Goal: Task Accomplishment & Management: Use online tool/utility

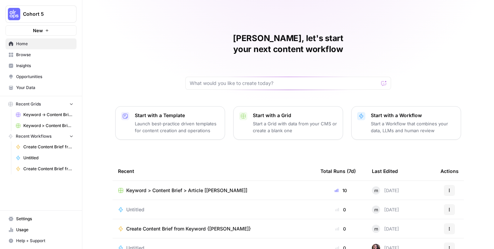
click at [194, 187] on span "Keyword > Content Brief > Article [[PERSON_NAME]]" at bounding box center [186, 190] width 121 height 7
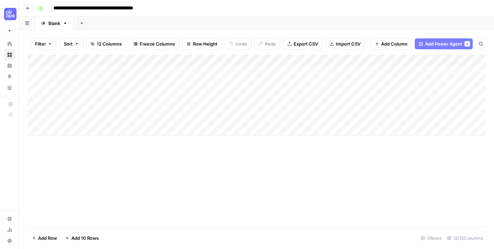
click at [66, 130] on div "Add Column" at bounding box center [257, 95] width 458 height 81
type textarea "**********"
drag, startPoint x: 196, startPoint y: 180, endPoint x: 196, endPoint y: 174, distance: 6.2
click at [196, 180] on div "Add Column" at bounding box center [257, 141] width 458 height 172
click at [203, 129] on div "Add Column" at bounding box center [257, 101] width 458 height 93
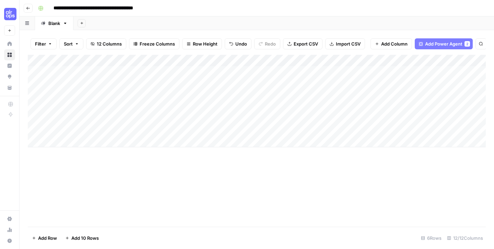
click at [172, 132] on div "Add Column" at bounding box center [257, 101] width 458 height 93
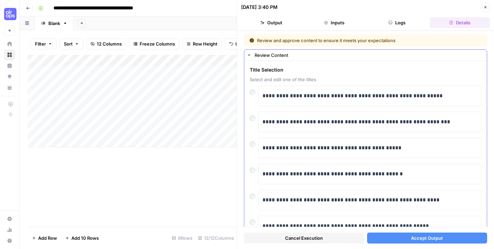
scroll to position [0, 0]
click at [340, 98] on p "**********" at bounding box center [370, 95] width 214 height 9
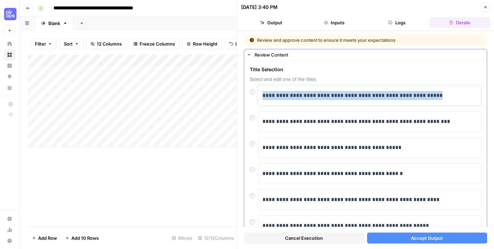
click at [340, 98] on p "**********" at bounding box center [370, 95] width 214 height 9
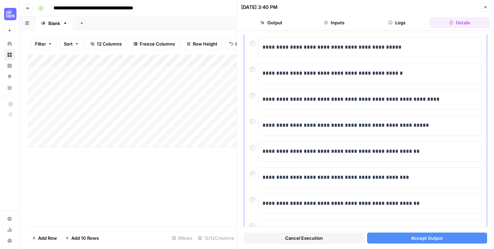
scroll to position [116, 0]
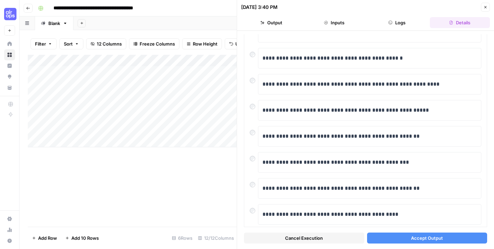
click at [417, 243] on button "Accept Output" at bounding box center [427, 238] width 120 height 11
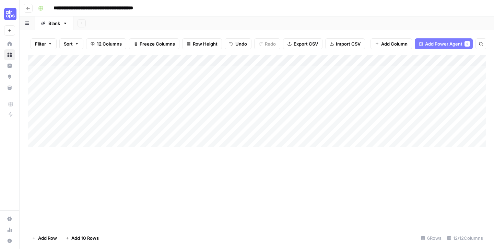
click at [305, 192] on div "Add Column" at bounding box center [257, 141] width 458 height 172
click at [171, 129] on div "Add Column" at bounding box center [257, 101] width 458 height 93
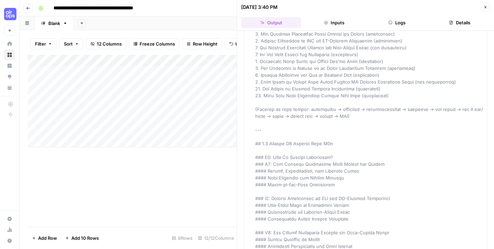
scroll to position [1991, 0]
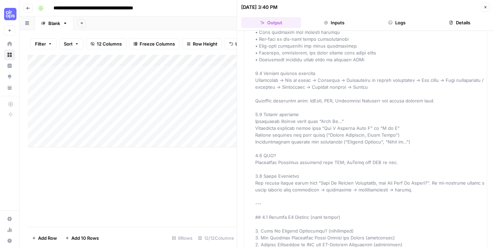
click at [486, 10] on button "Close" at bounding box center [485, 7] width 9 height 9
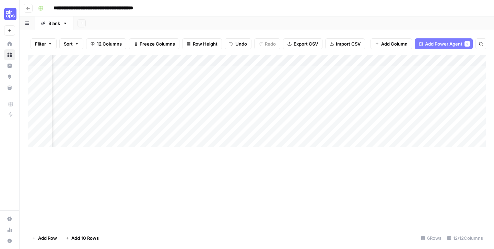
scroll to position [0, 413]
click at [345, 129] on div "Add Column" at bounding box center [257, 101] width 458 height 93
click at [321, 192] on div "Add Column" at bounding box center [257, 141] width 458 height 172
click at [298, 129] on div "Add Column" at bounding box center [257, 101] width 458 height 93
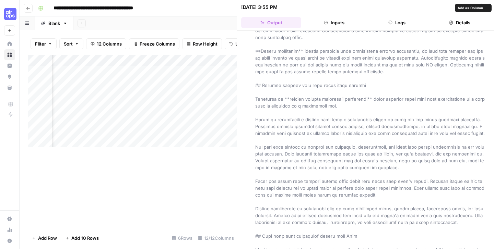
scroll to position [1206, 0]
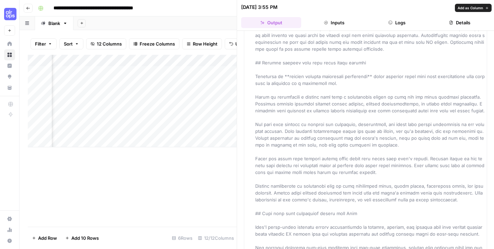
click at [196, 168] on div "Add Column" at bounding box center [132, 141] width 209 height 172
click at [485, 4] on button "Close" at bounding box center [485, 7] width 9 height 9
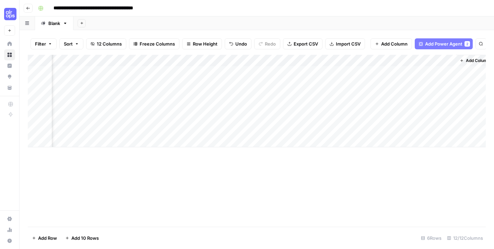
scroll to position [0, 468]
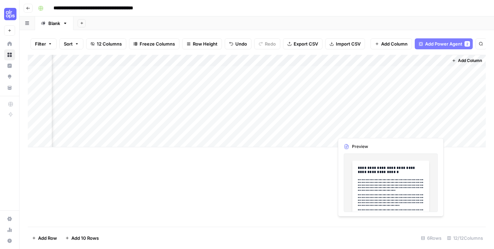
click at [422, 131] on div "Add Column" at bounding box center [257, 101] width 458 height 93
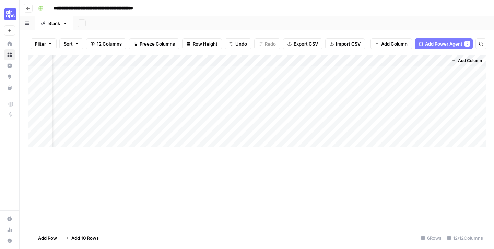
click at [441, 130] on div "Add Column" at bounding box center [257, 101] width 458 height 93
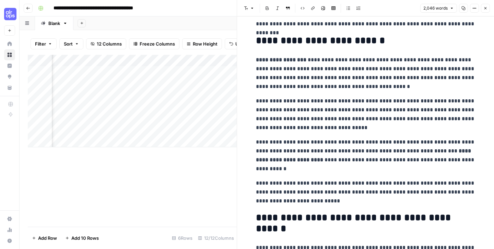
scroll to position [160, 0]
